Goal: Contribute content: Contribute content

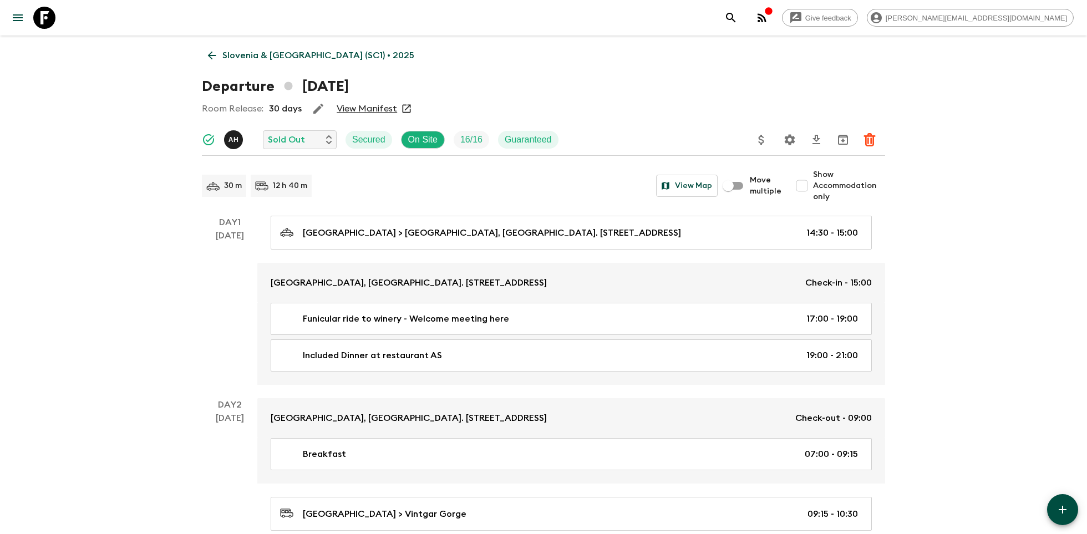
click at [44, 17] on icon at bounding box center [44, 18] width 22 height 22
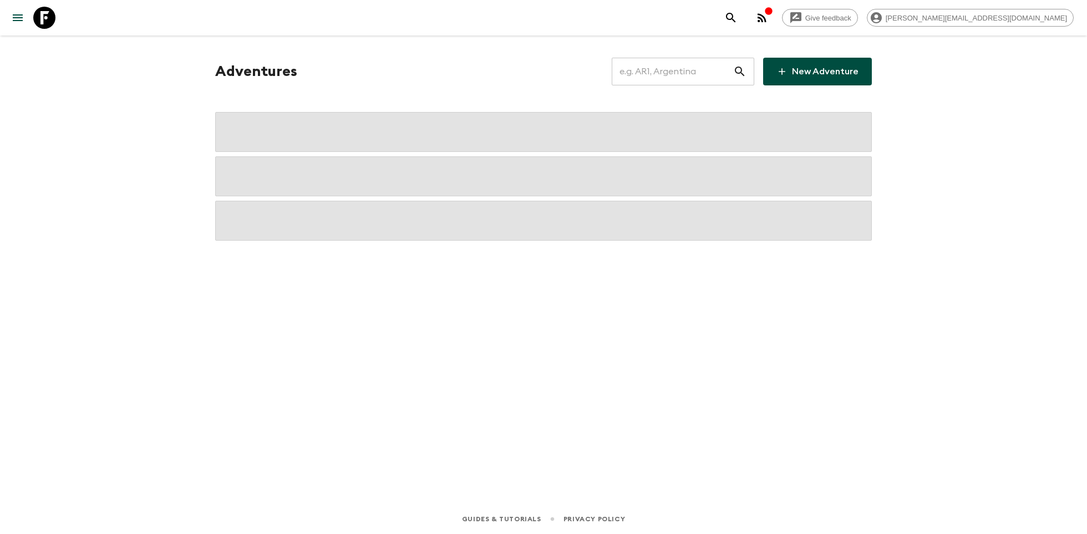
click at [681, 73] on input "text" at bounding box center [671, 71] width 121 height 31
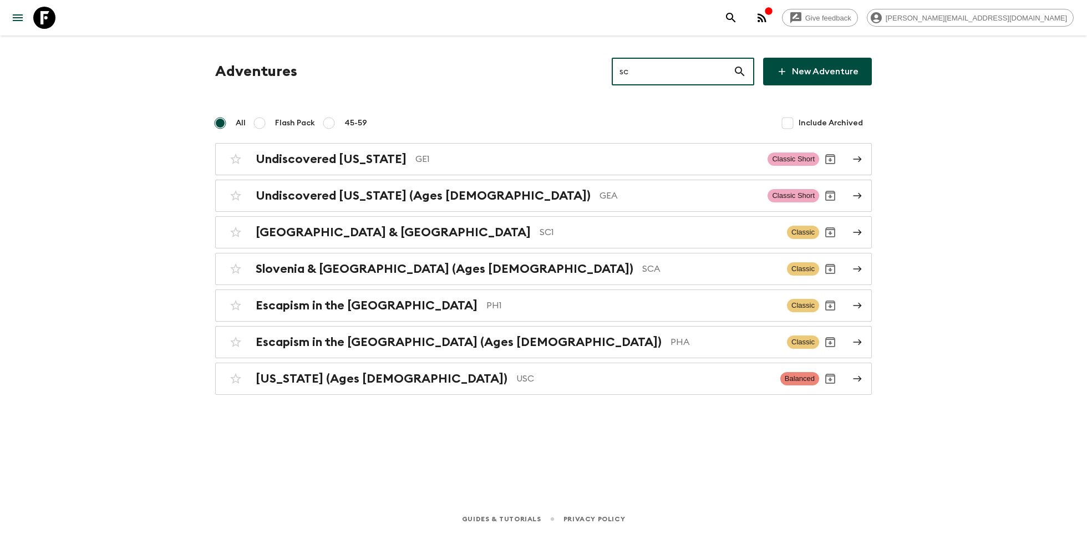
type input "sc1"
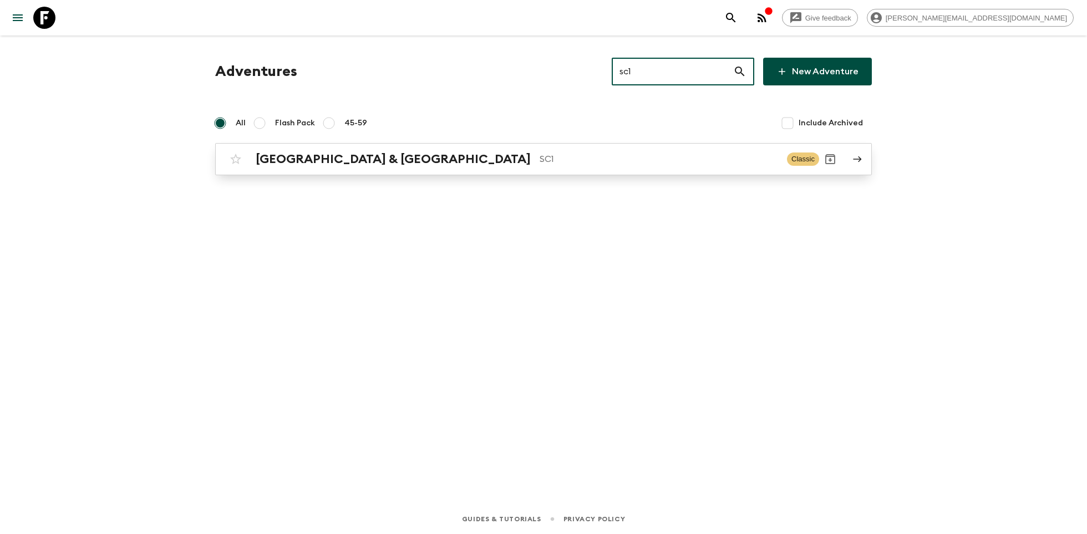
click at [427, 167] on div "[GEOGRAPHIC_DATA] & Croatia SC1 Classic" at bounding box center [522, 159] width 594 height 22
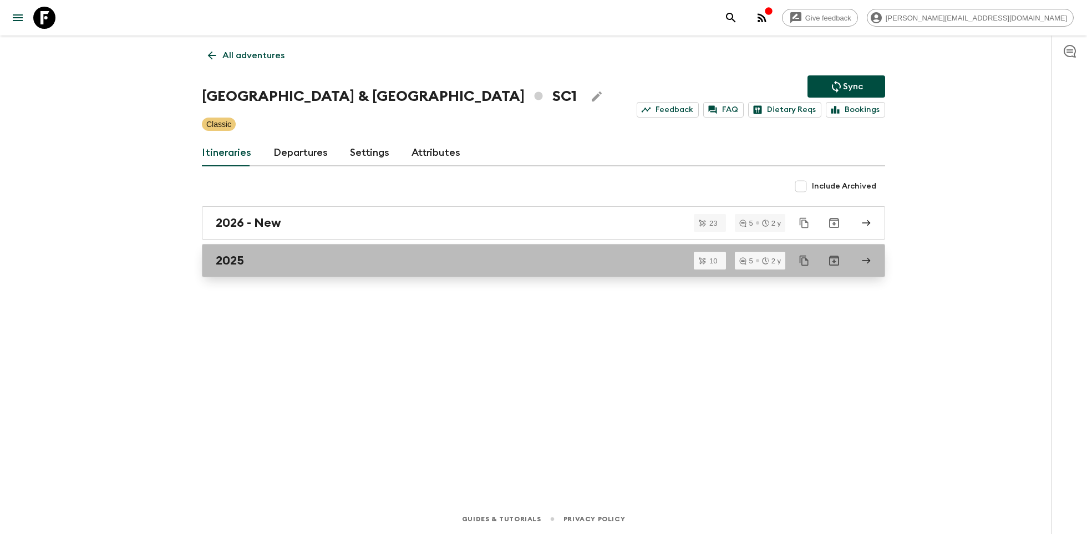
click at [309, 259] on div "2025" at bounding box center [533, 260] width 634 height 14
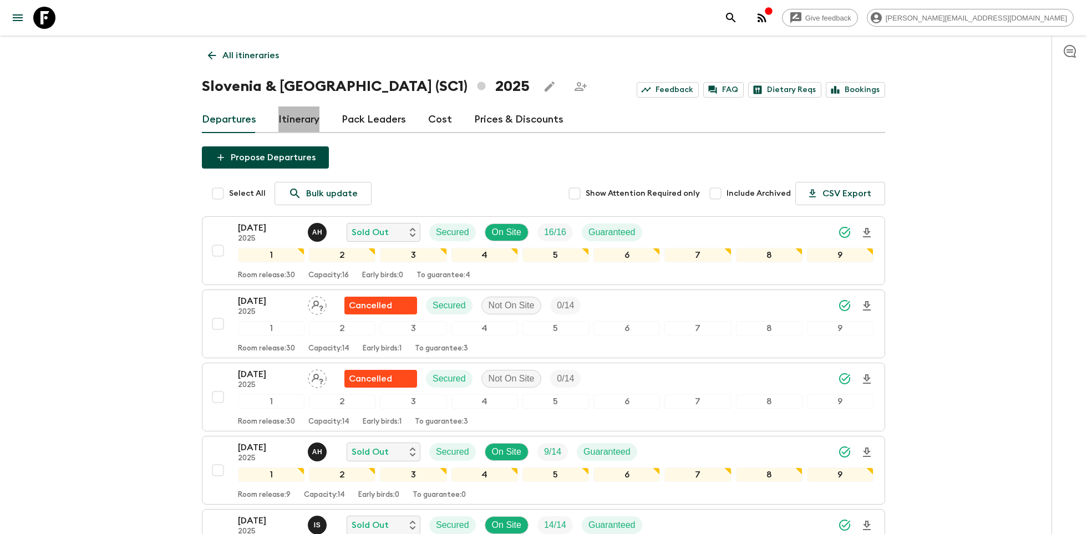
click at [297, 117] on link "Itinerary" at bounding box center [298, 119] width 41 height 27
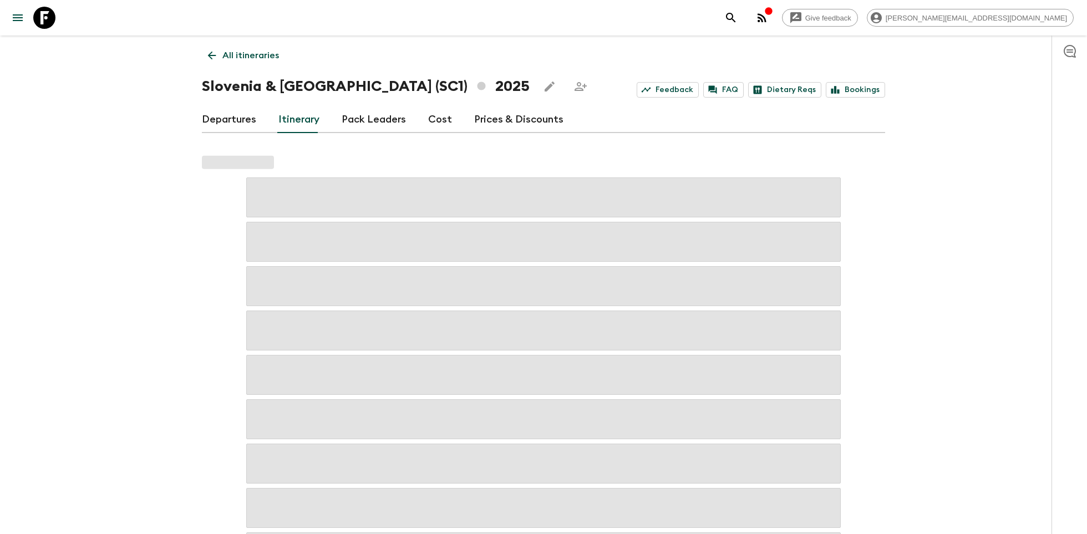
click at [245, 123] on link "Departures" at bounding box center [229, 119] width 54 height 27
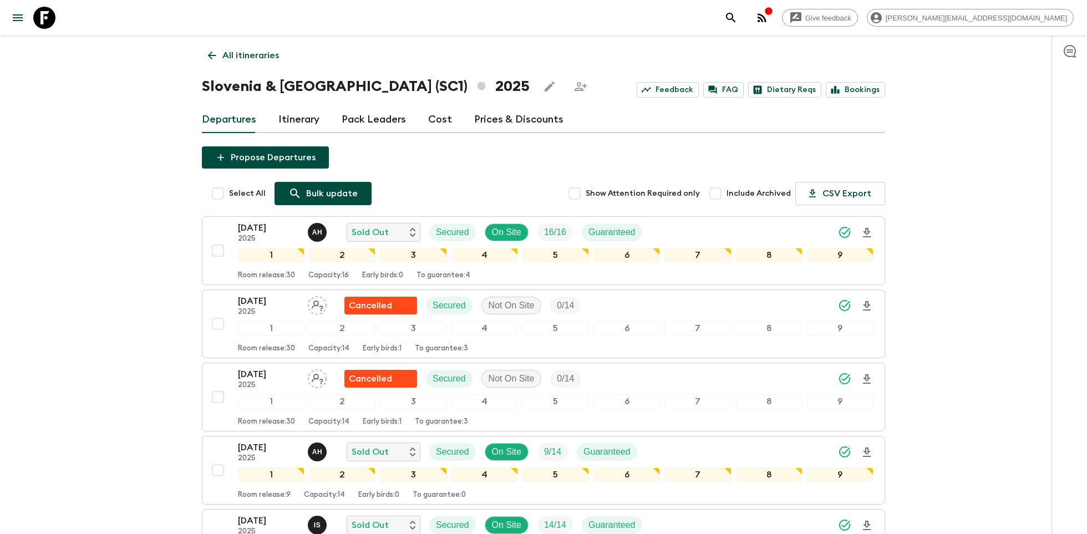
click at [300, 190] on div "Bulk update" at bounding box center [322, 193] width 69 height 13
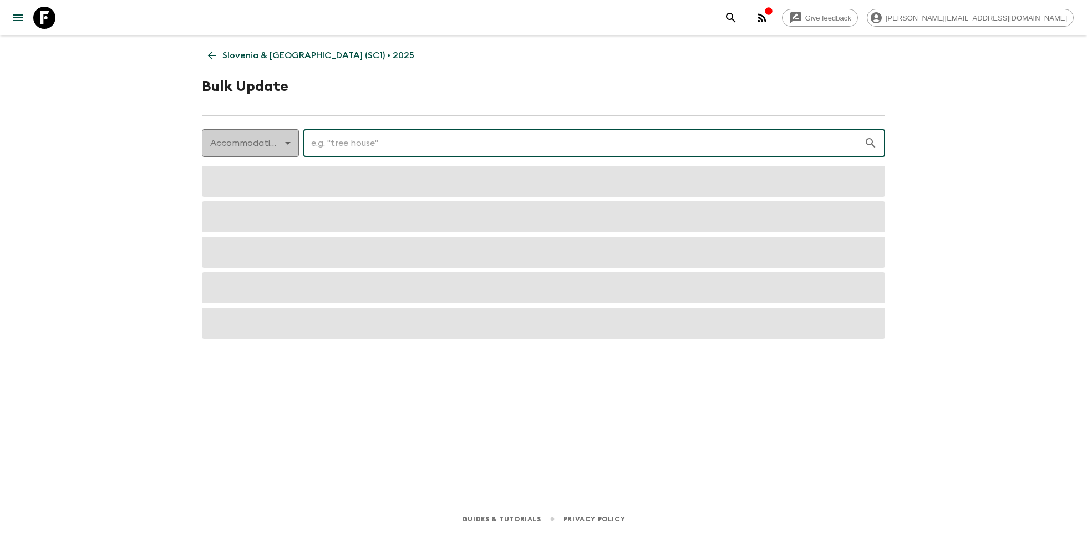
click at [266, 139] on body "Give feedback [PERSON_NAME][EMAIL_ADDRESS][DOMAIN_NAME] [GEOGRAPHIC_DATA] & [GE…" at bounding box center [543, 267] width 1087 height 534
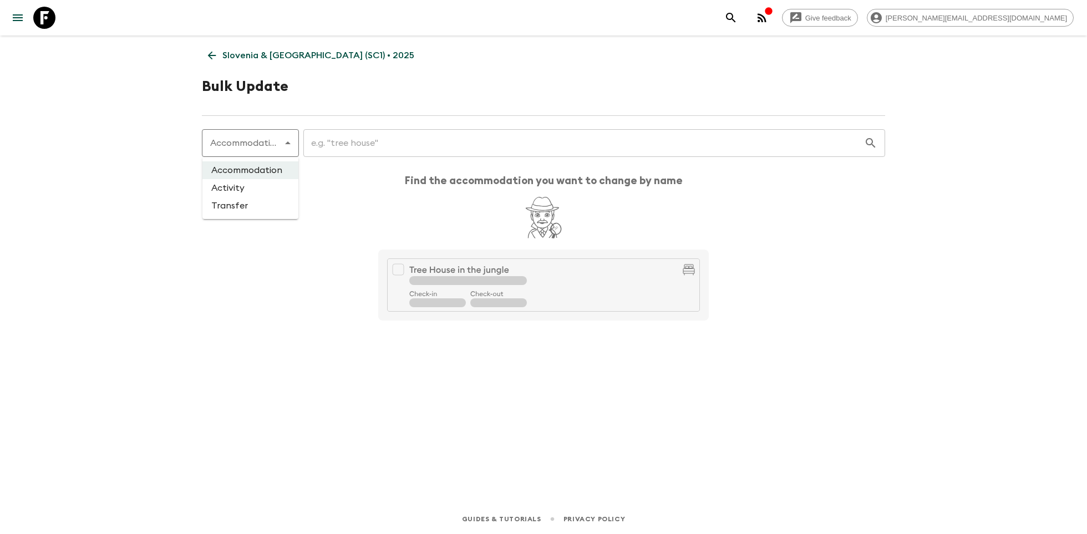
click at [249, 191] on li "Activity" at bounding box center [250, 188] width 96 height 18
type input "activity"
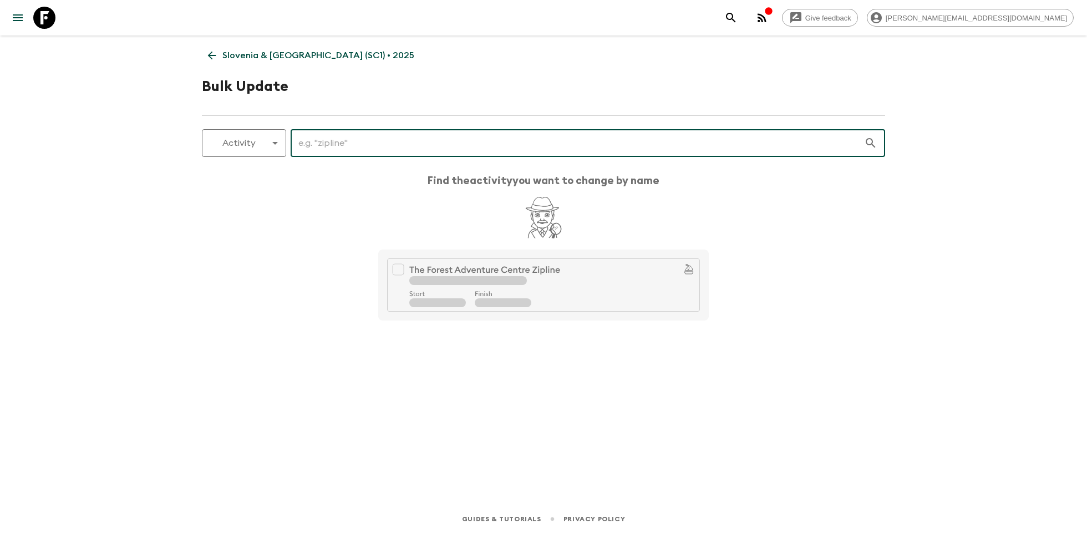
click at [320, 145] on input "text" at bounding box center [576, 142] width 573 height 31
type input "f"
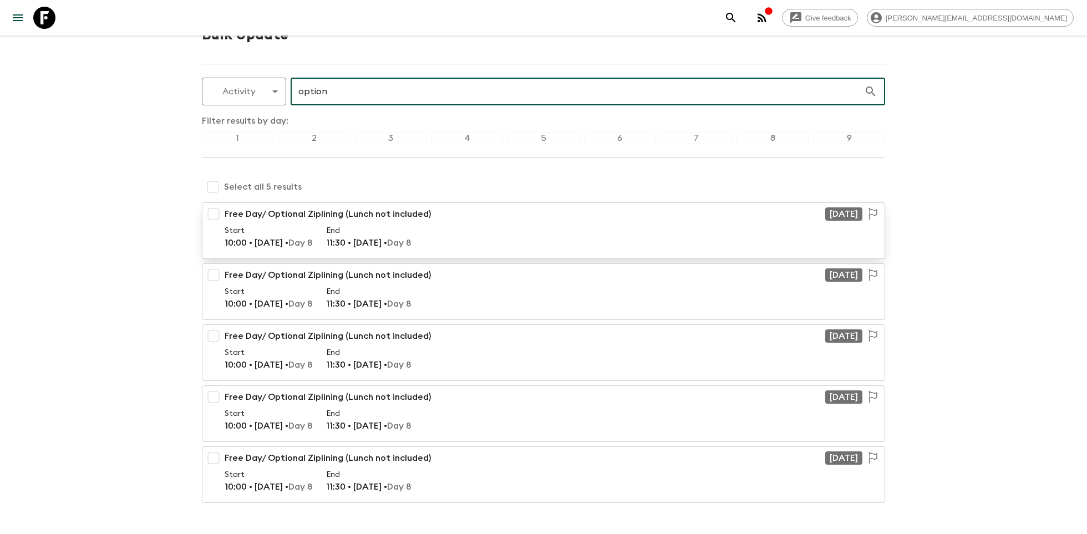
scroll to position [79, 0]
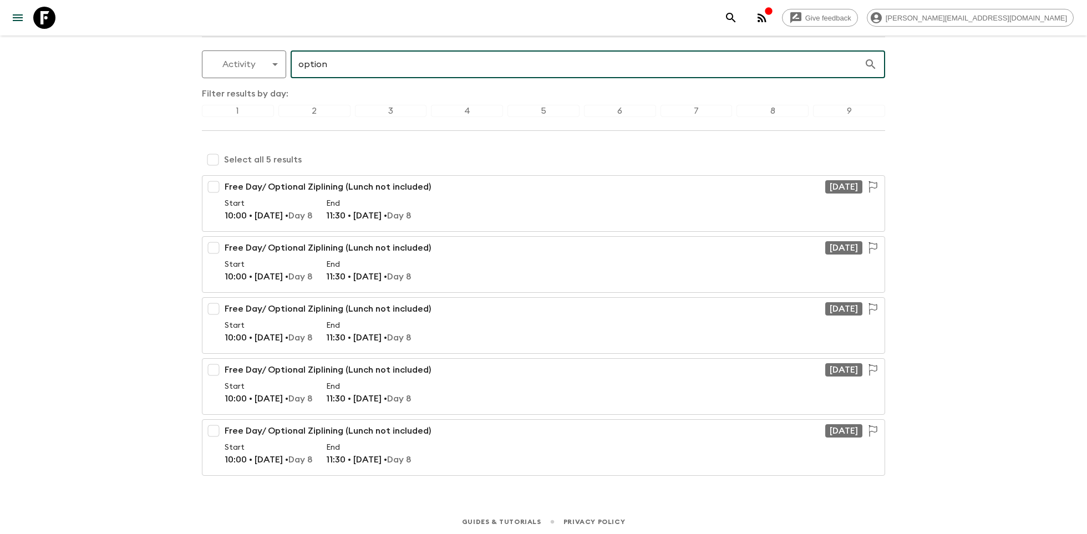
type input "option"
click at [524, 108] on div "5" at bounding box center [543, 111] width 72 height 12
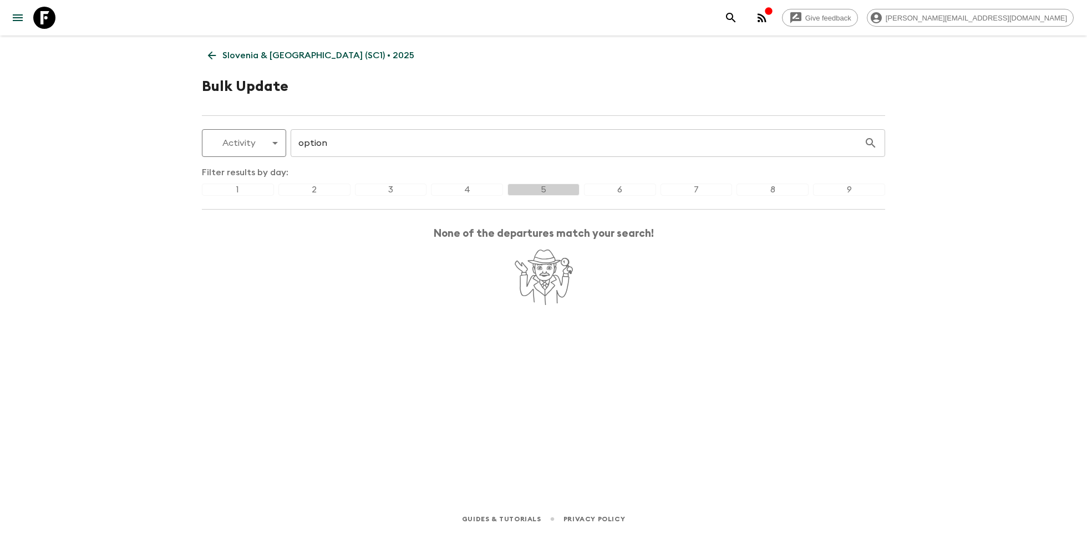
scroll to position [0, 0]
click at [749, 188] on div "8" at bounding box center [772, 189] width 72 height 12
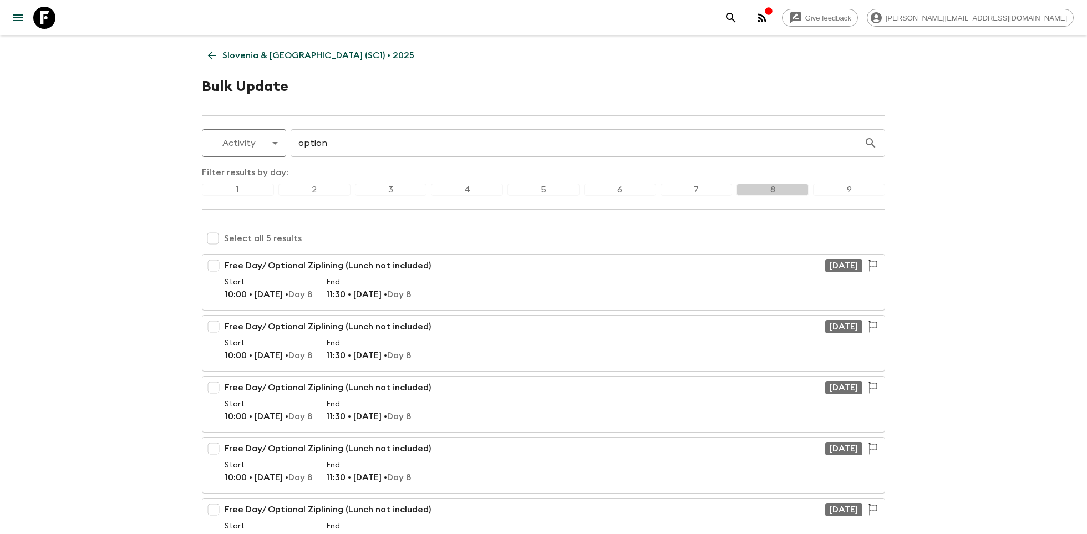
click at [213, 233] on input "checkbox" at bounding box center [213, 238] width 22 height 22
checkbox input "true"
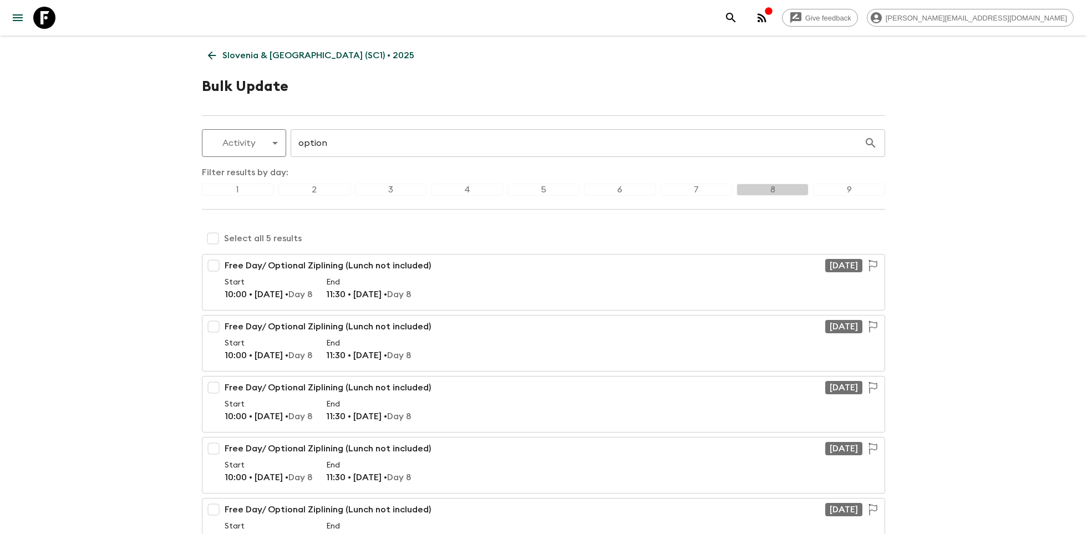
checkbox input "true"
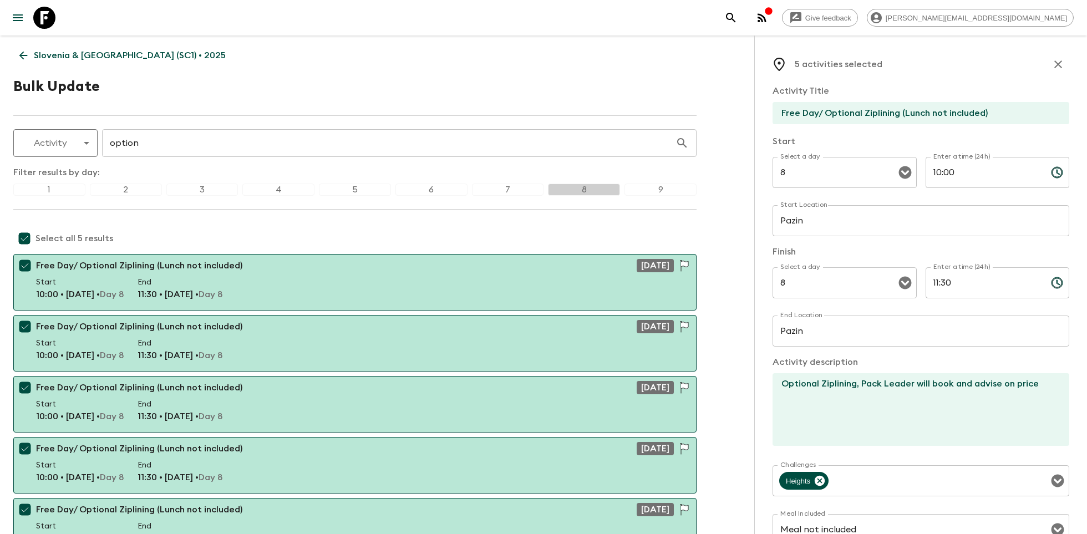
click at [825, 115] on input "Free Day/ Optional Ziplining (Lunch not included)" at bounding box center [916, 113] width 288 height 22
click at [824, 115] on input "Free Day/ Optional Ziplining (Lunch not included)" at bounding box center [916, 113] width 288 height 22
drag, startPoint x: 1036, startPoint y: 118, endPoint x: 934, endPoint y: 116, distance: 102.0
click at [934, 116] on input "Free Time in Pazin/Optional Ziplining (Lunch not included)" at bounding box center [916, 113] width 288 height 22
click at [804, 110] on input "Free Time in Pazin/Optional Ziplining" at bounding box center [916, 113] width 288 height 22
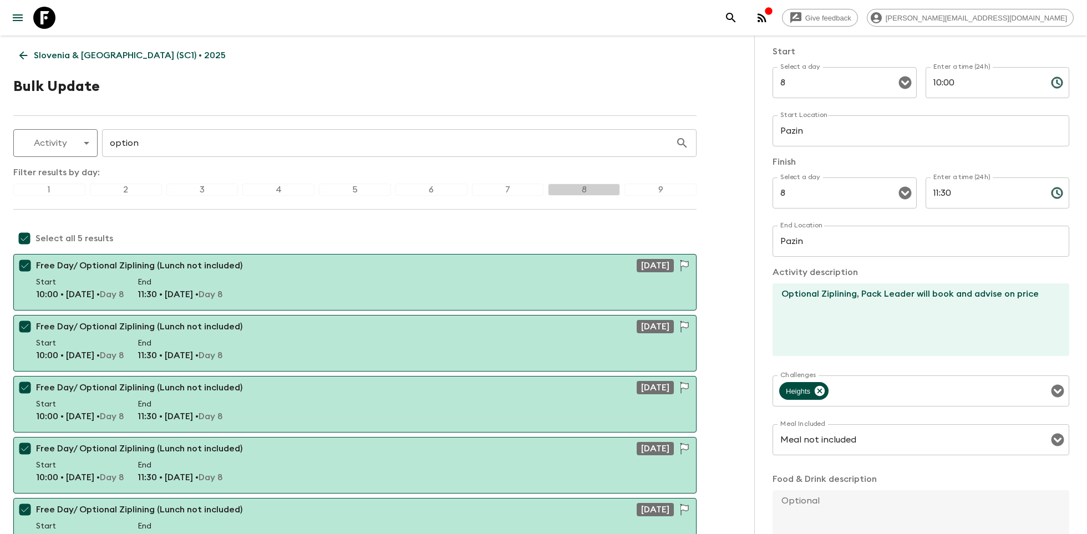
scroll to position [178, 0]
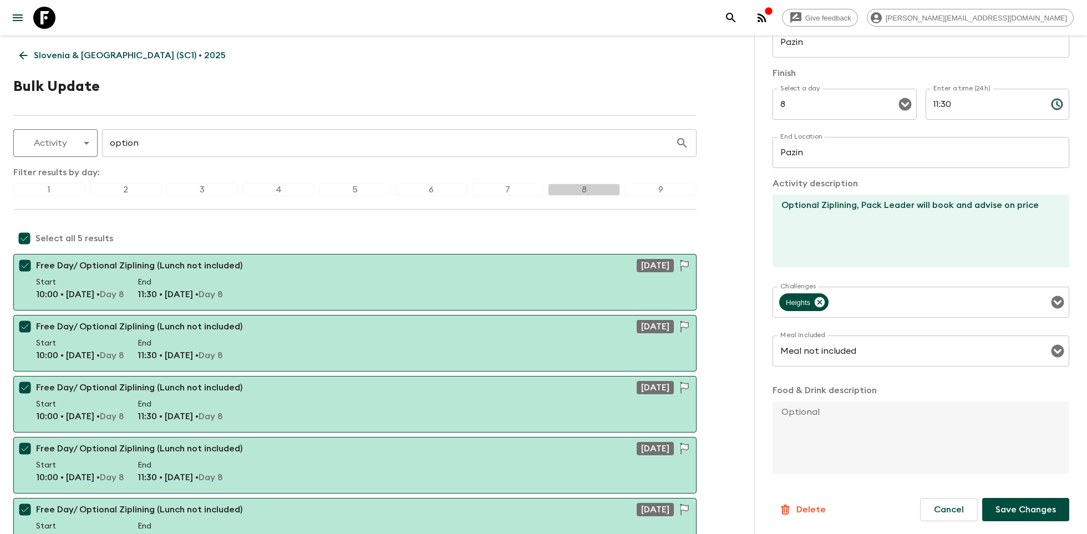
type input "Free Time in Pazin/Optional Ziplining"
click at [1007, 507] on p "Save Changes" at bounding box center [1025, 509] width 60 height 13
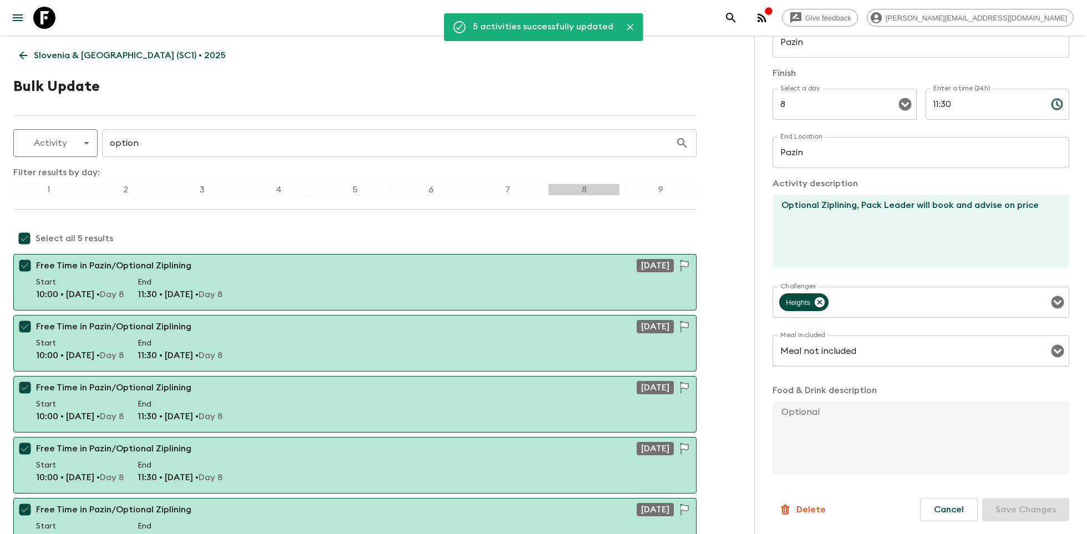
click at [104, 53] on p "Slovenia & [GEOGRAPHIC_DATA] (SC1) • 2025" at bounding box center [130, 55] width 192 height 13
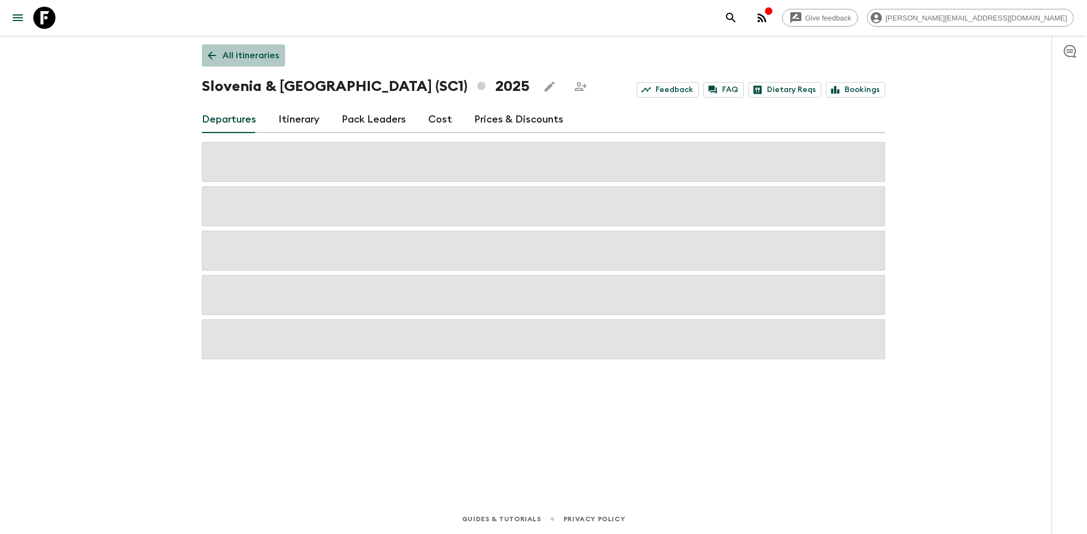
click at [250, 54] on p "All itineraries" at bounding box center [250, 55] width 57 height 13
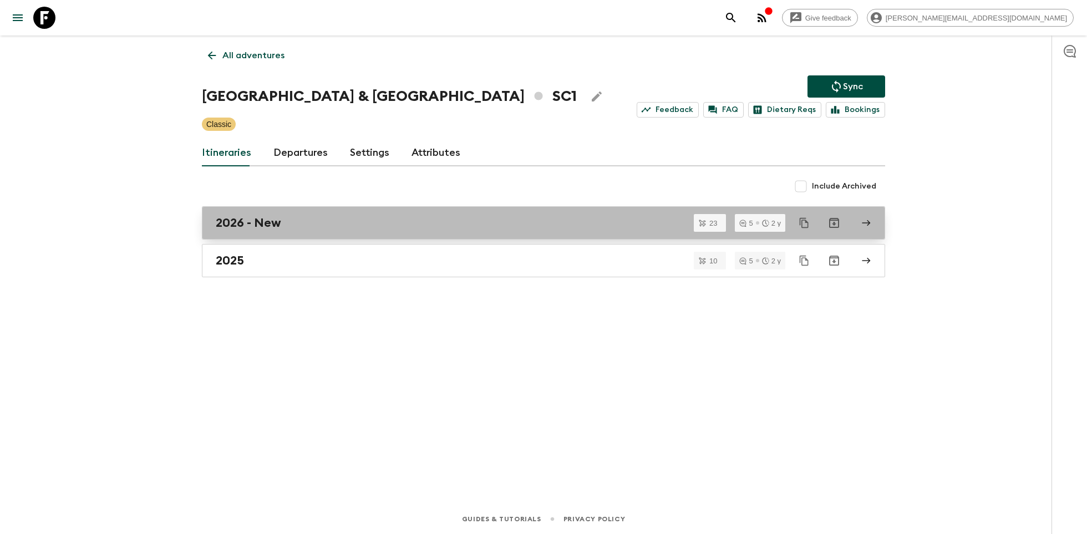
click at [252, 226] on h2 "2026 - New" at bounding box center [248, 223] width 65 height 14
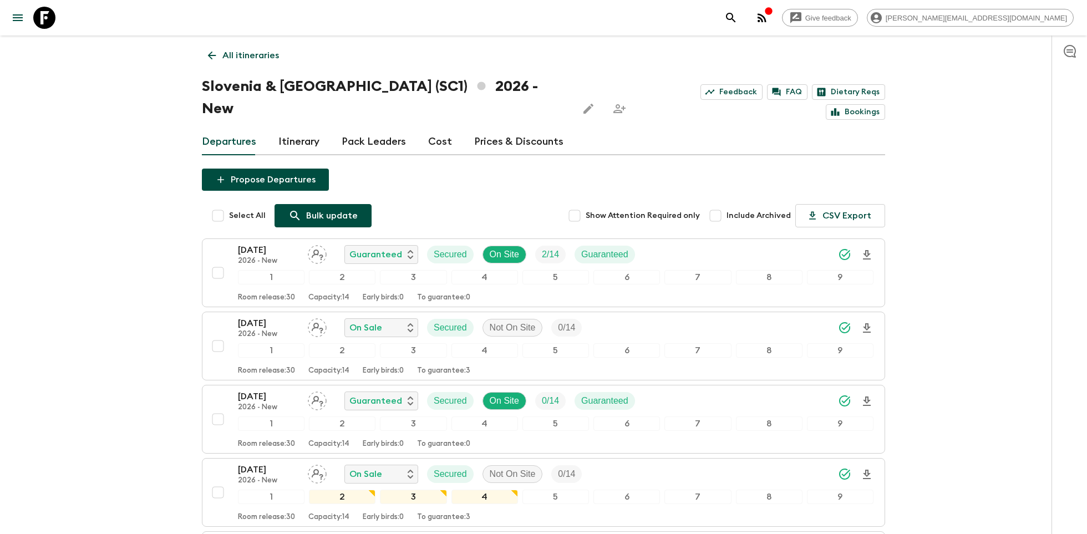
click at [313, 209] on p "Bulk update" at bounding box center [332, 215] width 52 height 13
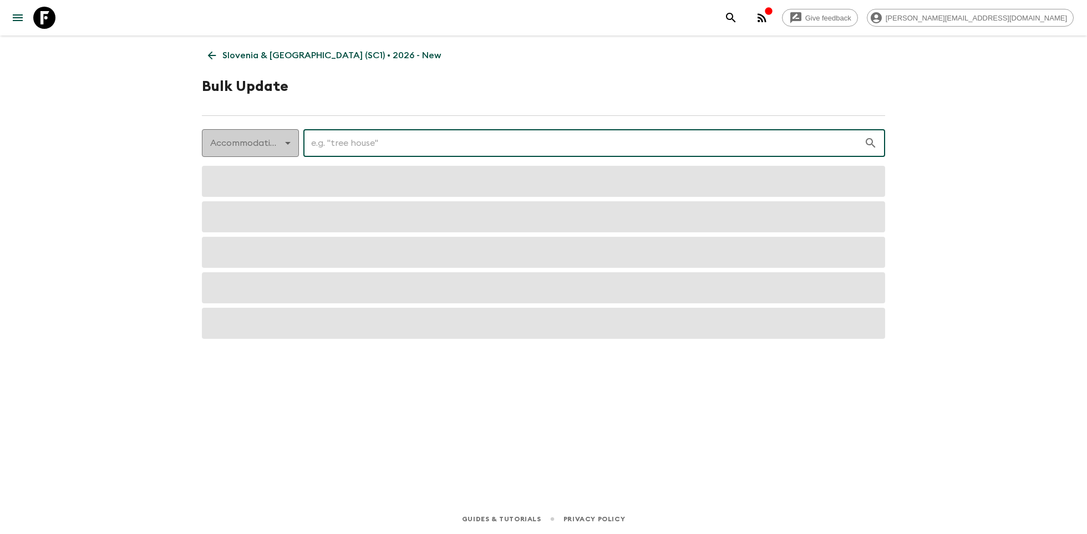
click at [279, 146] on body "Give feedback [PERSON_NAME][EMAIL_ADDRESS][DOMAIN_NAME] [GEOGRAPHIC_DATA] & [GE…" at bounding box center [543, 267] width 1087 height 534
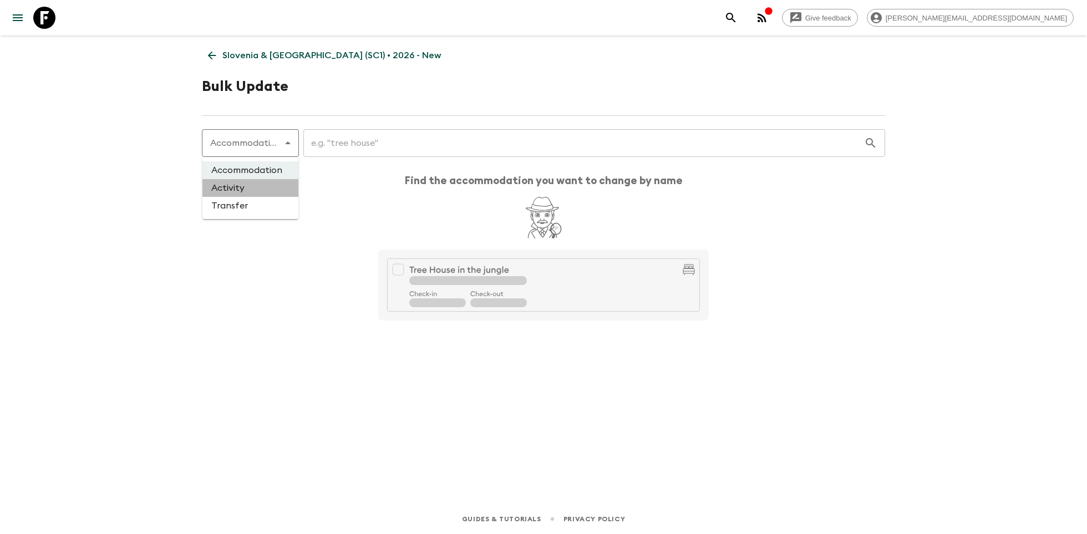
click at [262, 187] on li "Activity" at bounding box center [250, 188] width 96 height 18
type input "activity"
click at [352, 137] on input "text" at bounding box center [576, 142] width 573 height 31
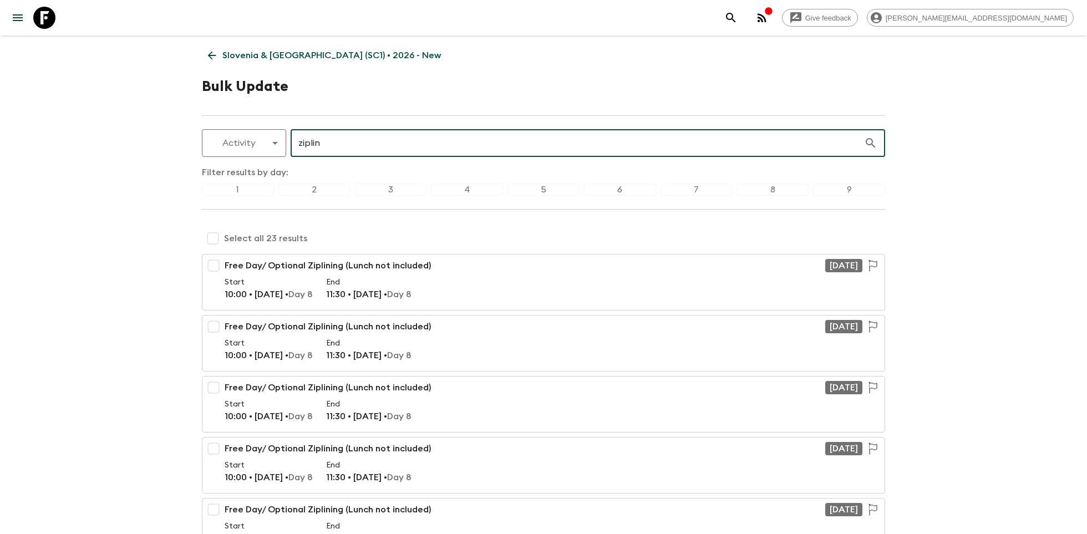
type input "ziplin"
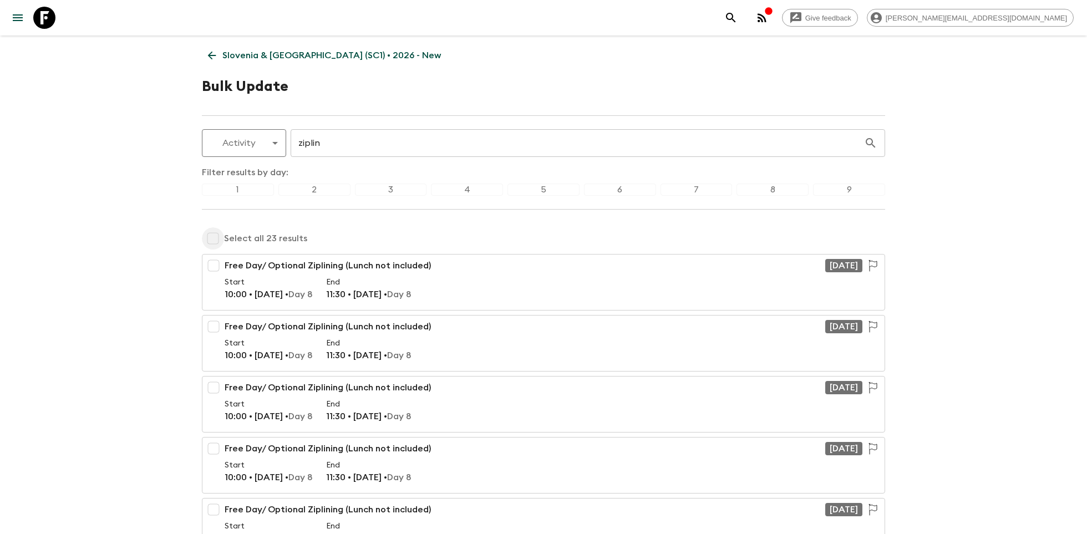
click at [211, 237] on input "checkbox" at bounding box center [213, 238] width 22 height 22
checkbox input "true"
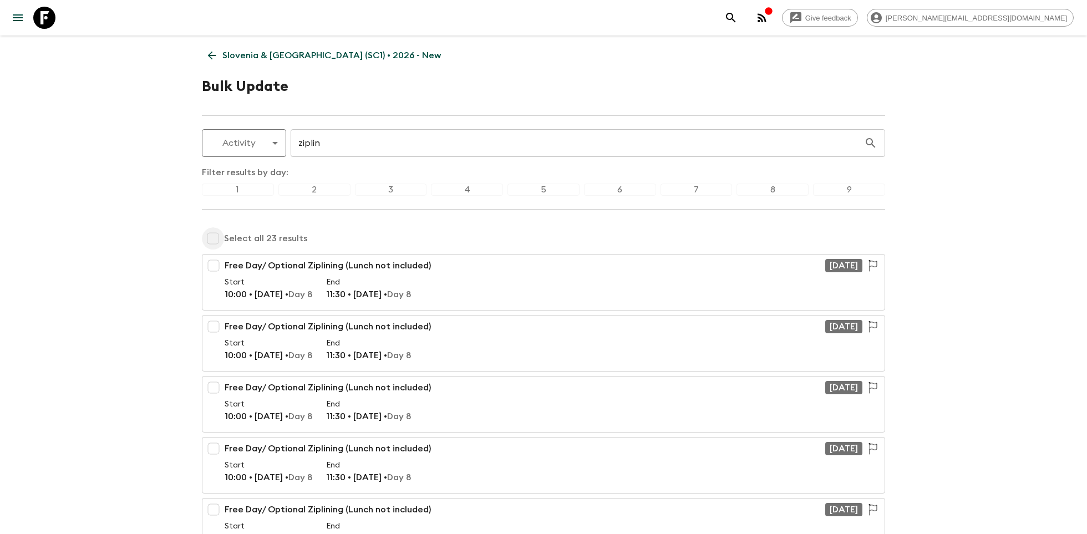
checkbox input "true"
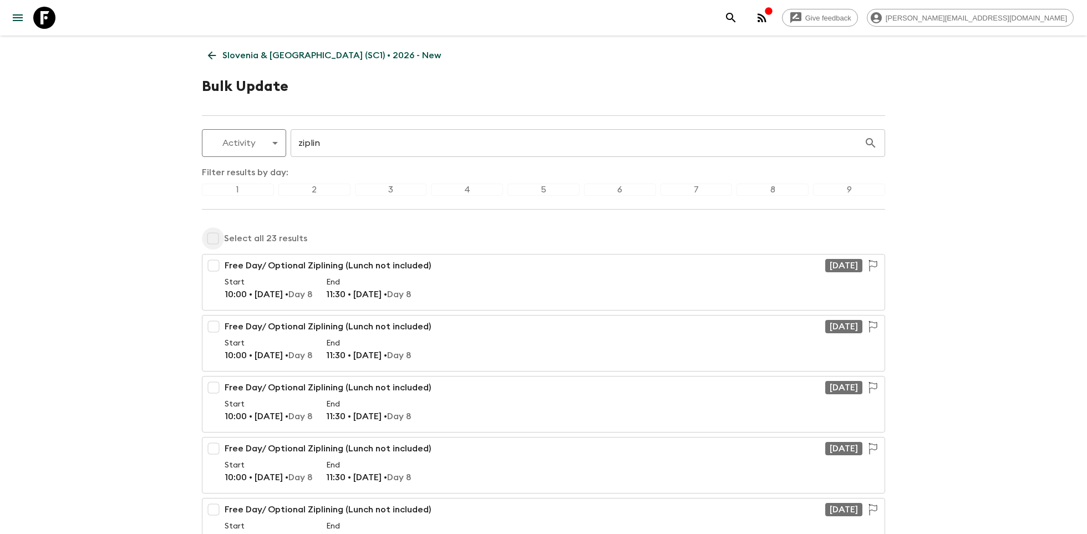
checkbox input "true"
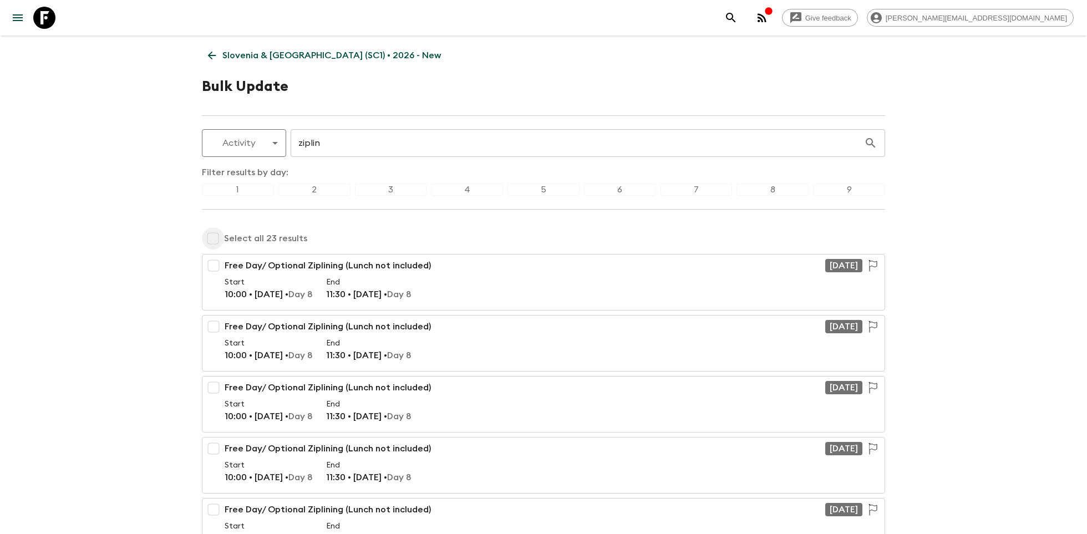
checkbox input "true"
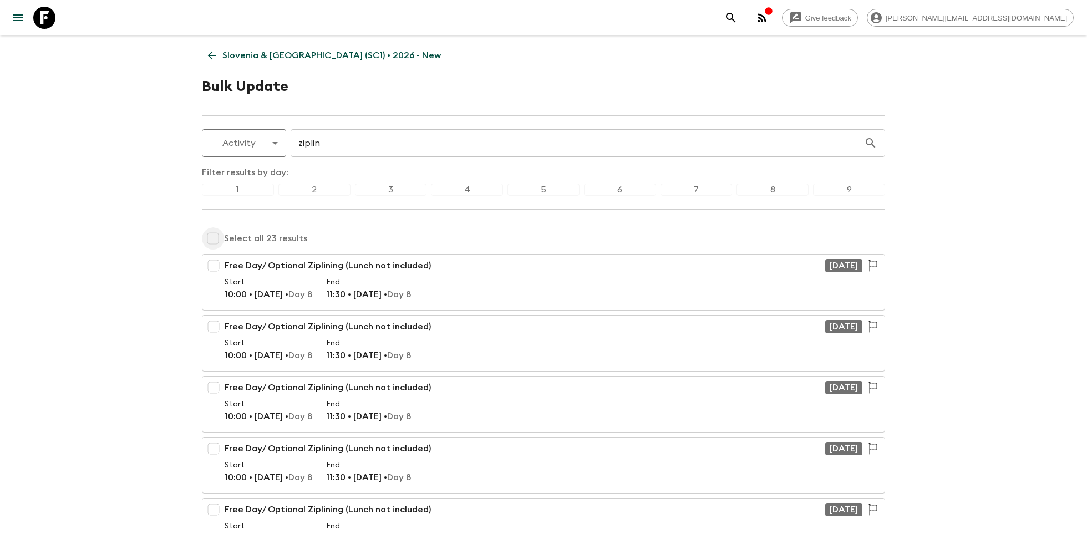
checkbox input "true"
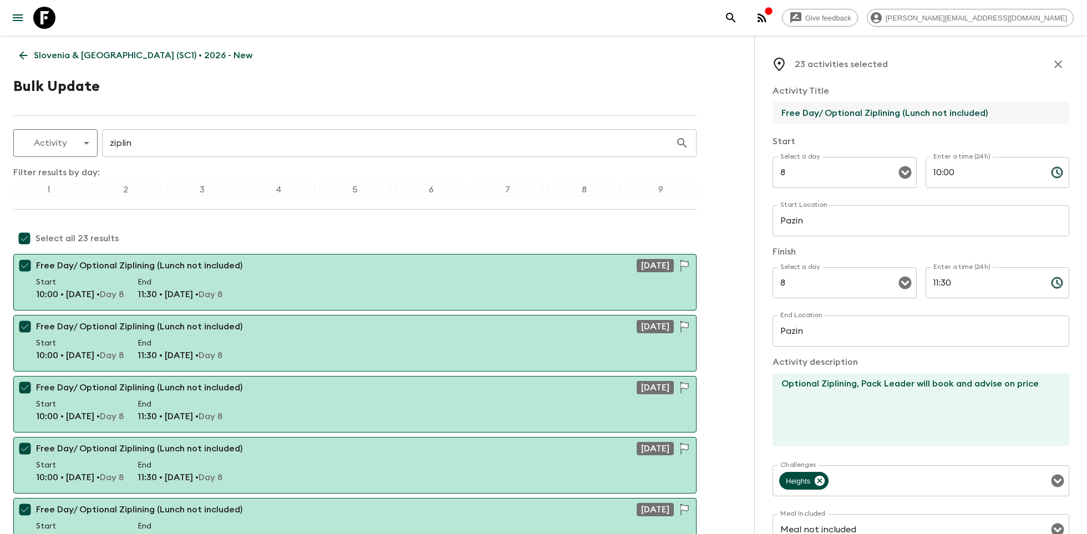
click at [813, 117] on input "Free Day/ Optional Ziplining (Lunch not included)" at bounding box center [916, 113] width 288 height 22
drag, startPoint x: 825, startPoint y: 113, endPoint x: 800, endPoint y: 112, distance: 25.5
click at [800, 112] on input "Free Day/ Optional Ziplining (Lunch not included)" at bounding box center [916, 113] width 288 height 22
drag, startPoint x: 1038, startPoint y: 109, endPoint x: 936, endPoint y: 111, distance: 102.6
click at [936, 111] on input "Free time in Pazin/Optional Ziplining (Lunch not included)" at bounding box center [916, 113] width 288 height 22
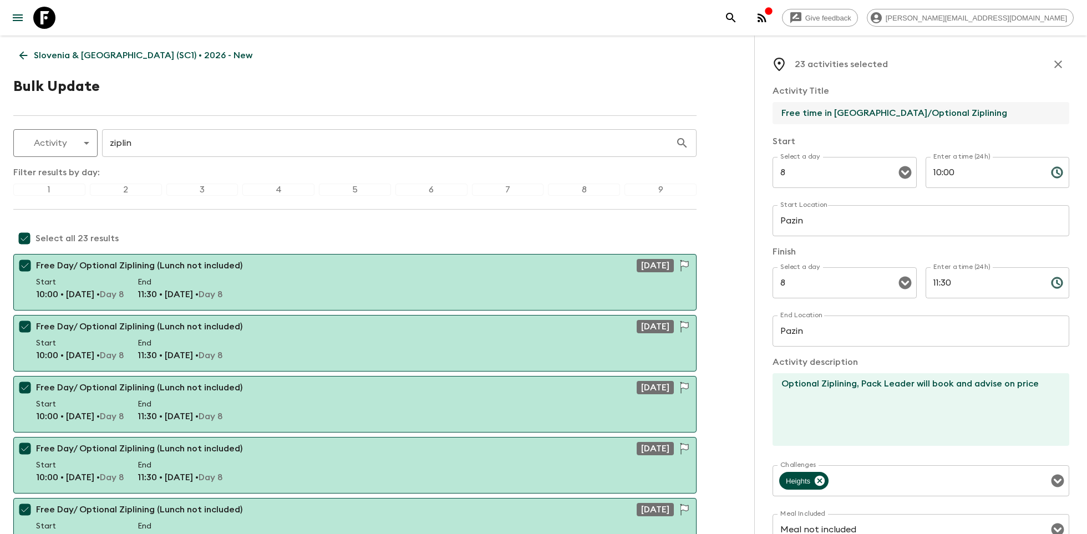
click at [902, 111] on input "Free time in [GEOGRAPHIC_DATA]/Optional Ziplining" at bounding box center [916, 113] width 288 height 22
click at [859, 114] on input "Free time in [GEOGRAPHIC_DATA]/Optional ziplining" at bounding box center [916, 113] width 288 height 22
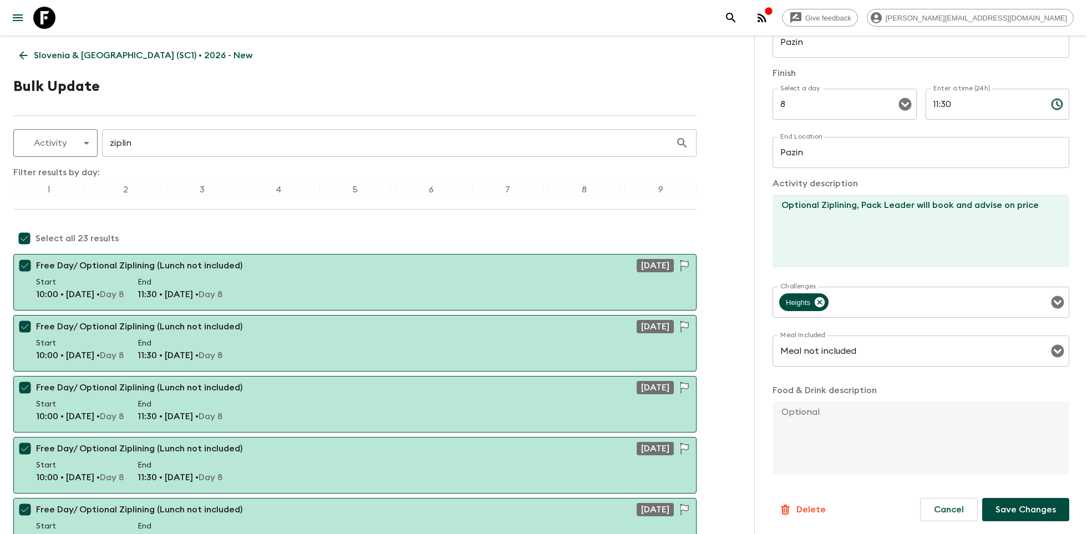
type input "Free time in [GEOGRAPHIC_DATA]/Optional ziplining"
click at [1016, 503] on p "Save Changes" at bounding box center [1025, 509] width 60 height 13
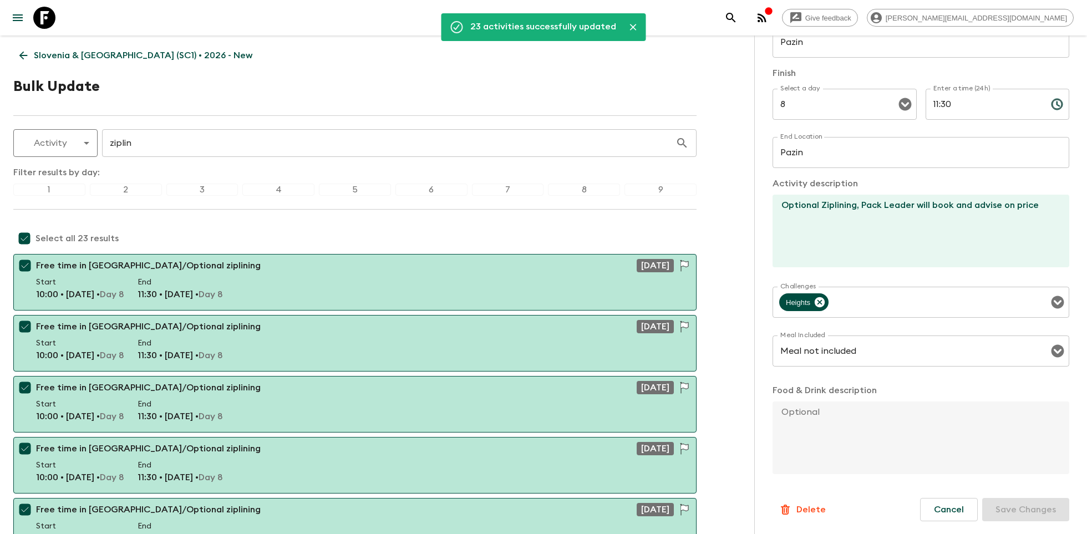
click at [52, 17] on icon at bounding box center [44, 18] width 22 height 22
